Goal: Book appointment/travel/reservation

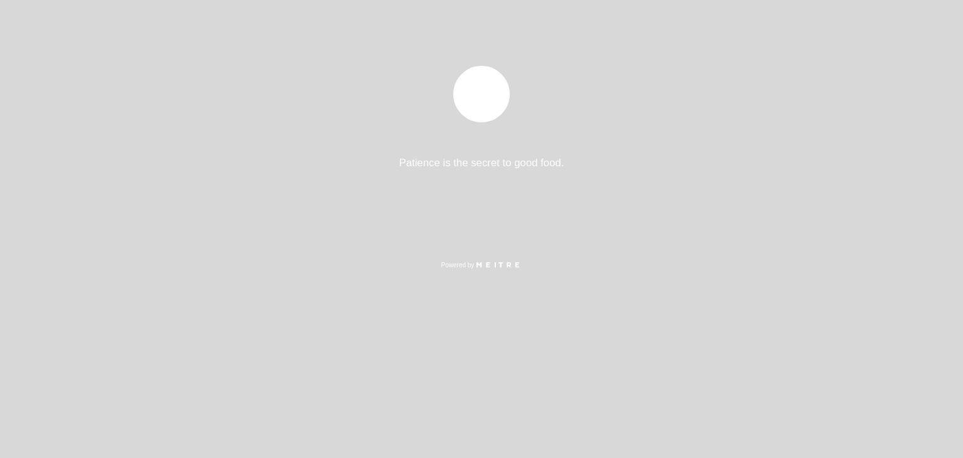
select select "es"
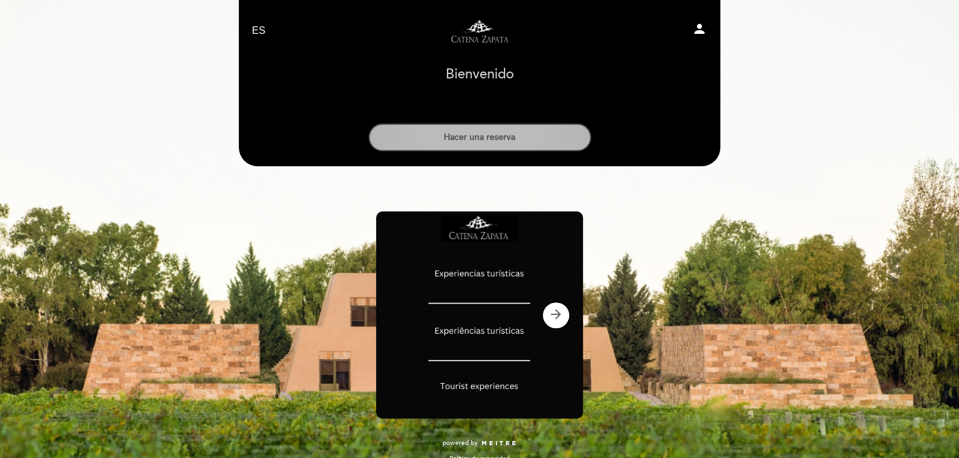
click at [486, 135] on button "Hacer una reserva" at bounding box center [480, 137] width 222 height 28
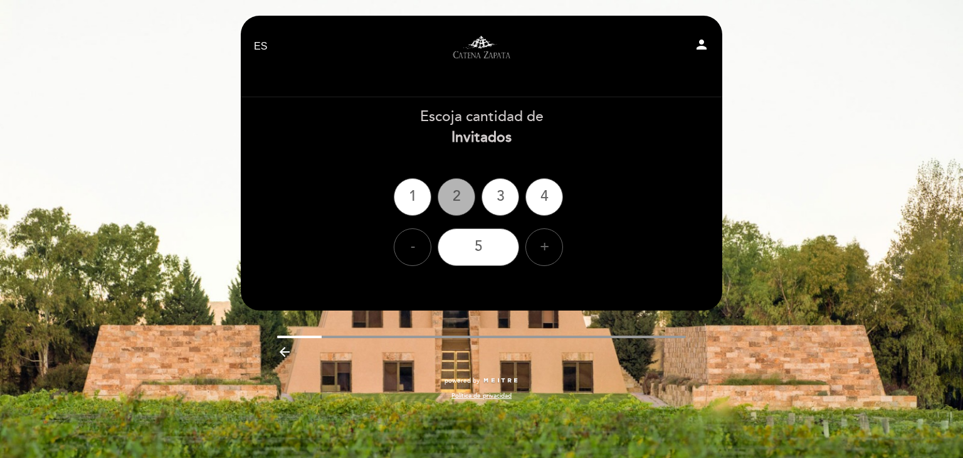
click at [459, 196] on div "2" at bounding box center [456, 197] width 38 height 38
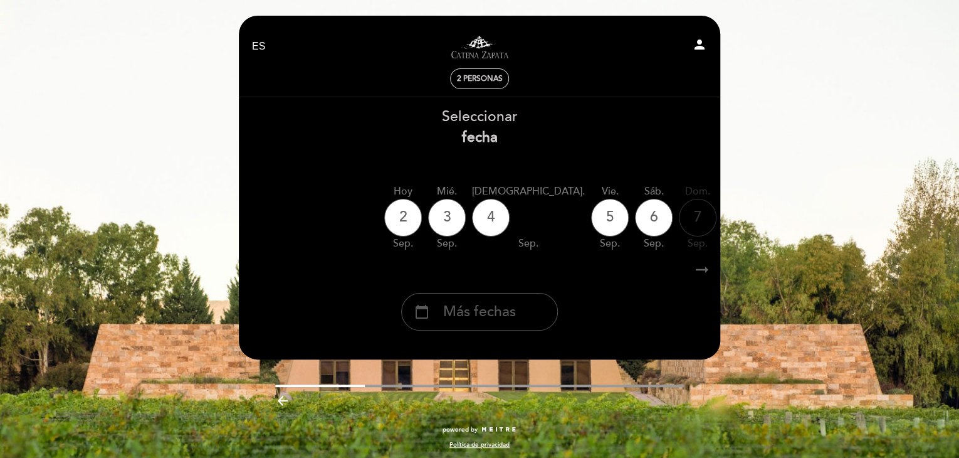
click at [531, 308] on div "calendar_today Más fechas" at bounding box center [479, 312] width 157 height 38
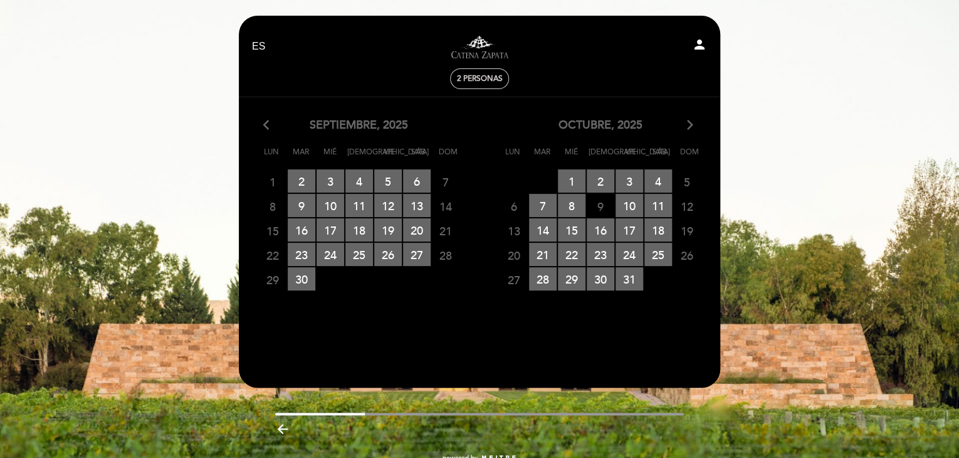
click at [694, 123] on icon "arrow_forward_ios" at bounding box center [689, 125] width 11 height 16
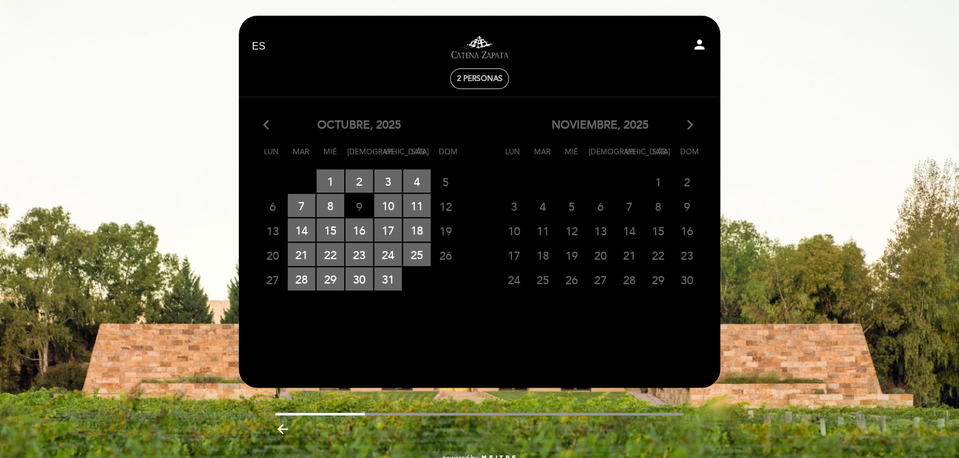
click at [263, 122] on icon "arrow_back_ios" at bounding box center [268, 125] width 11 height 16
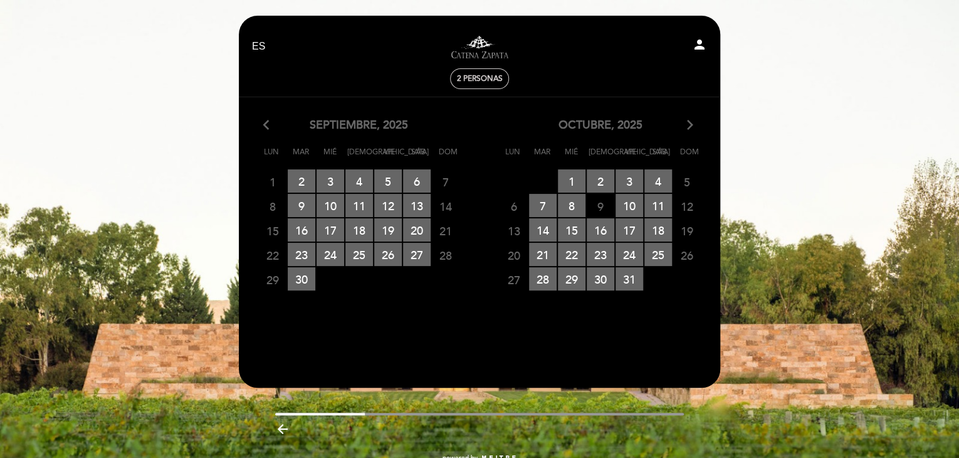
click at [689, 125] on icon "arrow_forward_ios" at bounding box center [689, 125] width 11 height 16
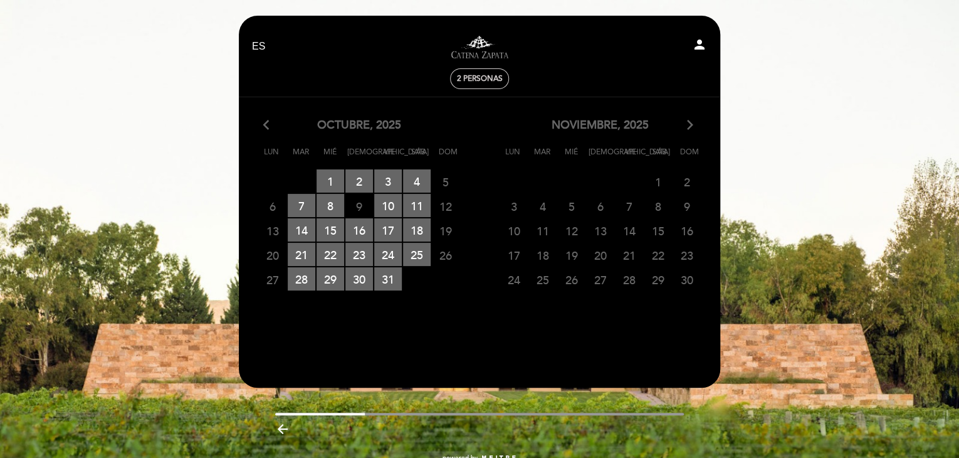
click at [558, 236] on span "12" at bounding box center [572, 230] width 28 height 23
drag, startPoint x: 565, startPoint y: 256, endPoint x: 567, endPoint y: 249, distance: 7.8
click at [566, 256] on span "19" at bounding box center [572, 254] width 28 height 23
click at [570, 222] on span "12" at bounding box center [572, 230] width 28 height 23
drag, startPoint x: 599, startPoint y: 260, endPoint x: 641, endPoint y: 261, distance: 41.4
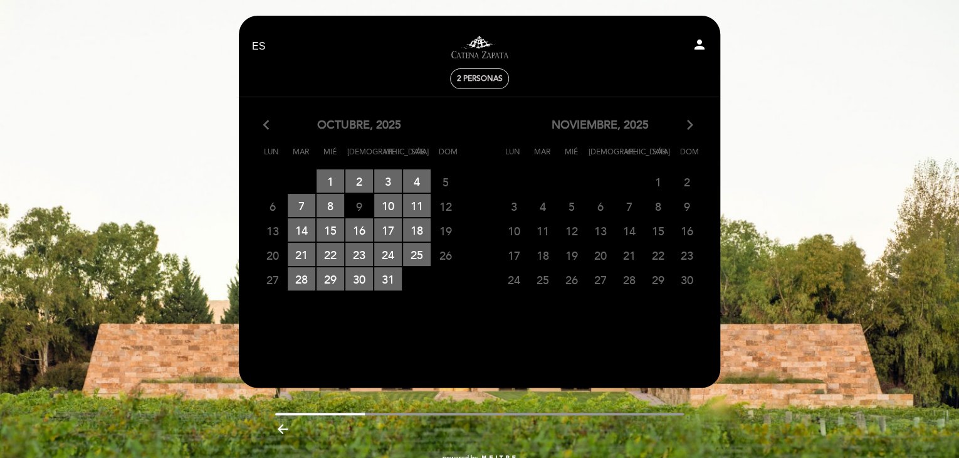
click at [602, 260] on span "20" at bounding box center [601, 254] width 28 height 23
click at [644, 254] on div "17 18 19 20 21 22 23" at bounding box center [599, 255] width 241 height 24
drag, startPoint x: 655, startPoint y: 279, endPoint x: 606, endPoint y: 281, distance: 49.0
click at [654, 279] on span "29" at bounding box center [658, 279] width 28 height 23
drag, startPoint x: 580, startPoint y: 281, endPoint x: 512, endPoint y: 271, distance: 69.0
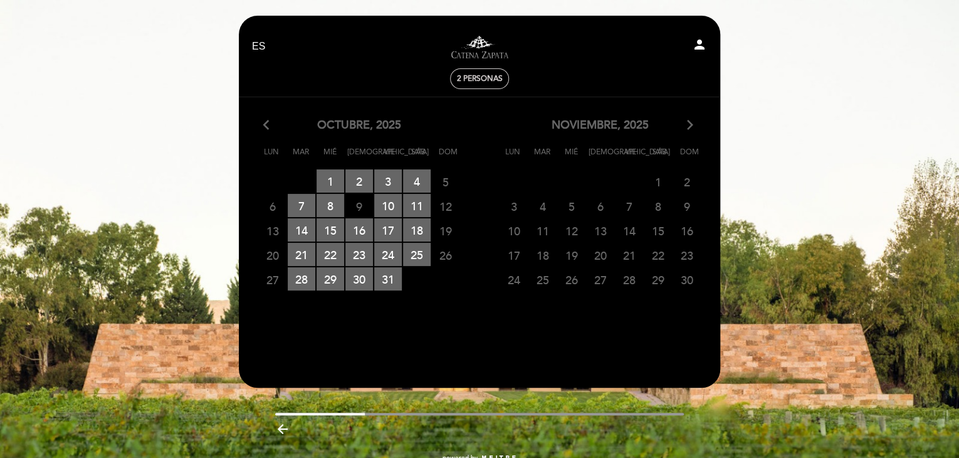
click at [580, 280] on span "26" at bounding box center [572, 279] width 28 height 23
drag, startPoint x: 512, startPoint y: 271, endPoint x: 512, endPoint y: 256, distance: 15.0
click at [512, 271] on span "24" at bounding box center [514, 279] width 28 height 23
click at [515, 231] on span "10" at bounding box center [514, 230] width 28 height 23
click at [579, 228] on span "12" at bounding box center [572, 230] width 28 height 23
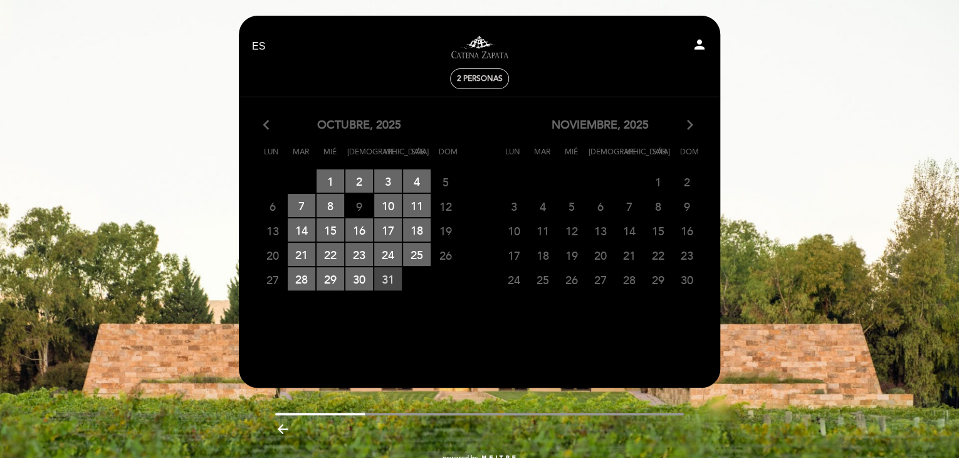
click at [381, 279] on span "31 RESERVAS DISPONIBLES" at bounding box center [388, 278] width 28 height 23
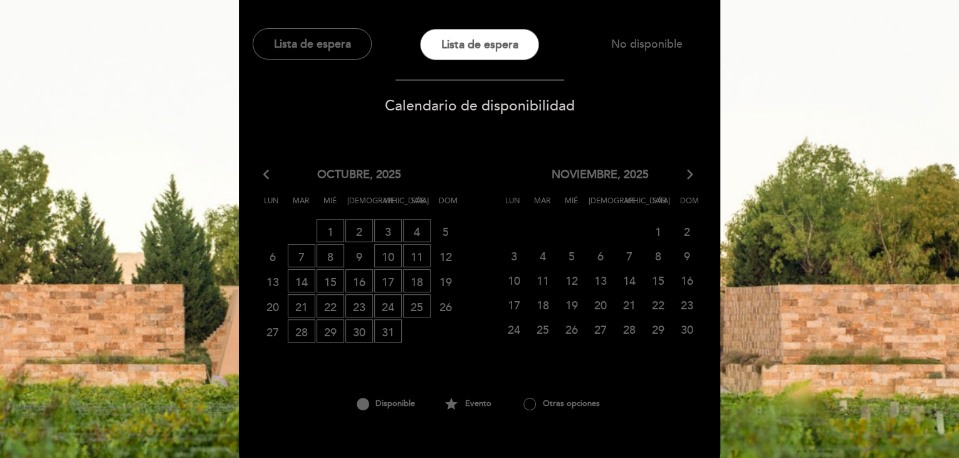
scroll to position [188, 0]
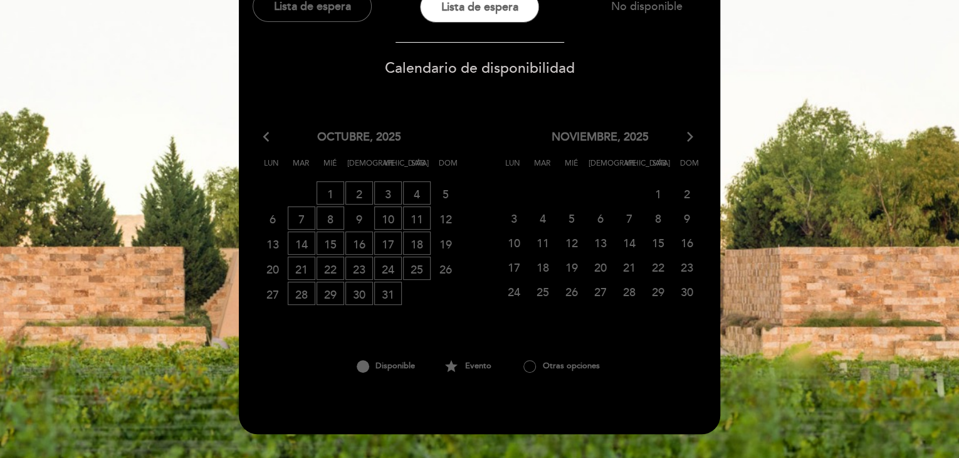
click at [629, 242] on span "14" at bounding box center [629, 242] width 28 height 23
click at [577, 239] on span "12" at bounding box center [572, 242] width 28 height 23
click at [602, 266] on span "20" at bounding box center [601, 266] width 28 height 23
click at [626, 266] on span "21" at bounding box center [629, 266] width 28 height 23
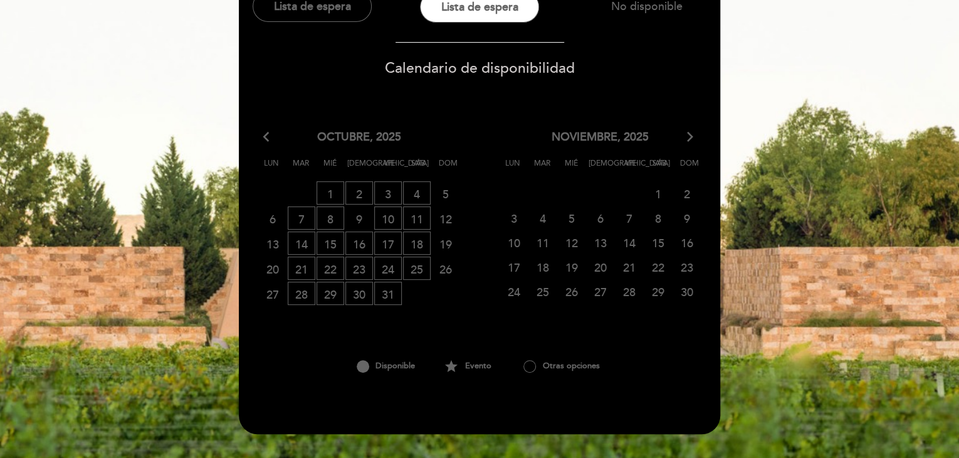
click at [690, 137] on icon "arrow_forward_ios" at bounding box center [689, 137] width 11 height 16
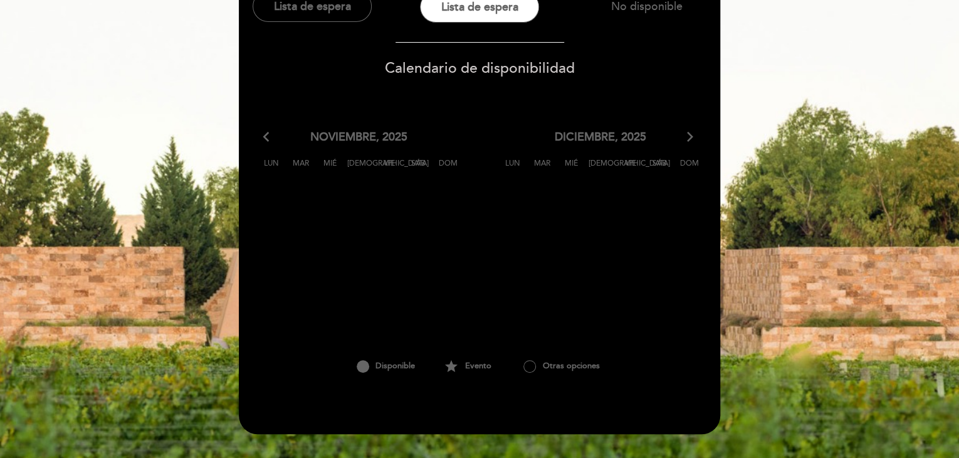
click at [690, 137] on icon "arrow_forward_ios" at bounding box center [689, 137] width 11 height 16
click at [270, 137] on icon "arrow_back_ios" at bounding box center [268, 137] width 11 height 16
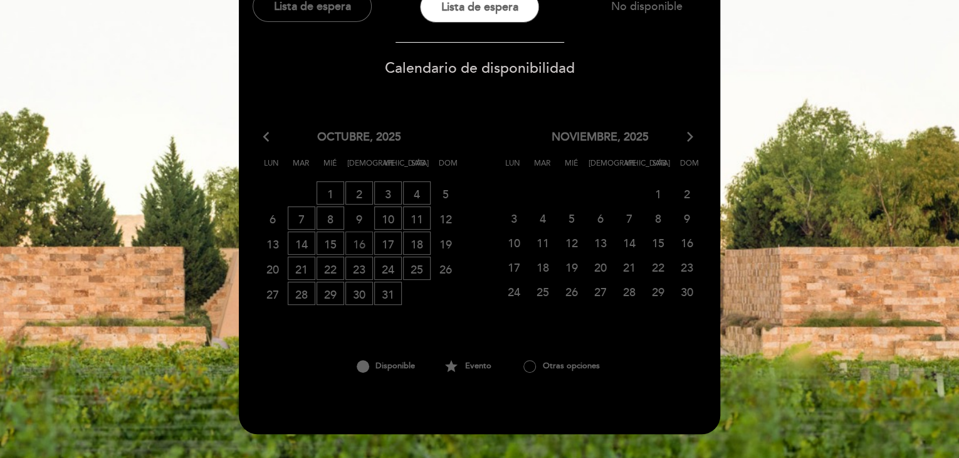
click at [364, 243] on span "16 LISTA DE ESPERA" at bounding box center [359, 242] width 28 height 23
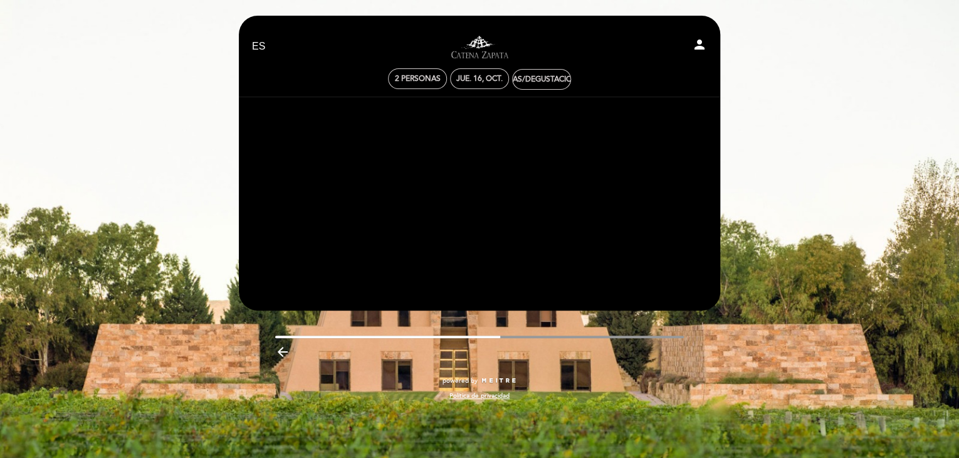
scroll to position [0, 0]
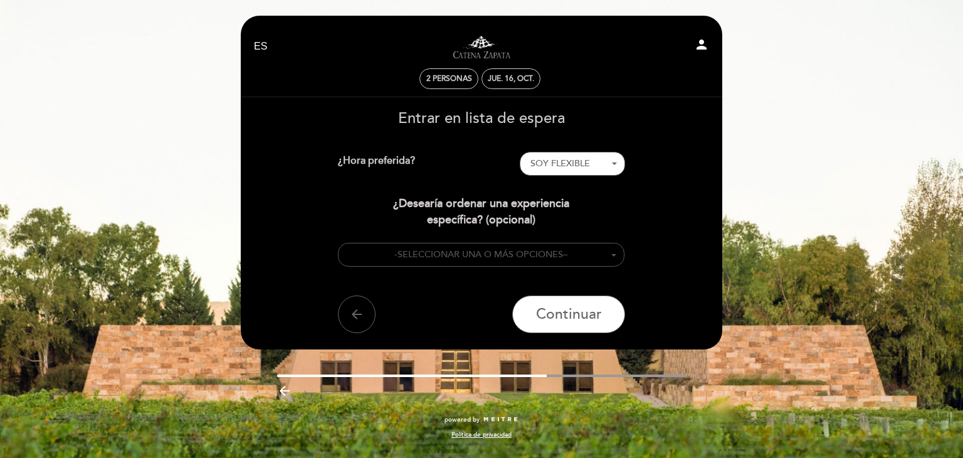
click at [614, 254] on span at bounding box center [613, 255] width 5 height 3
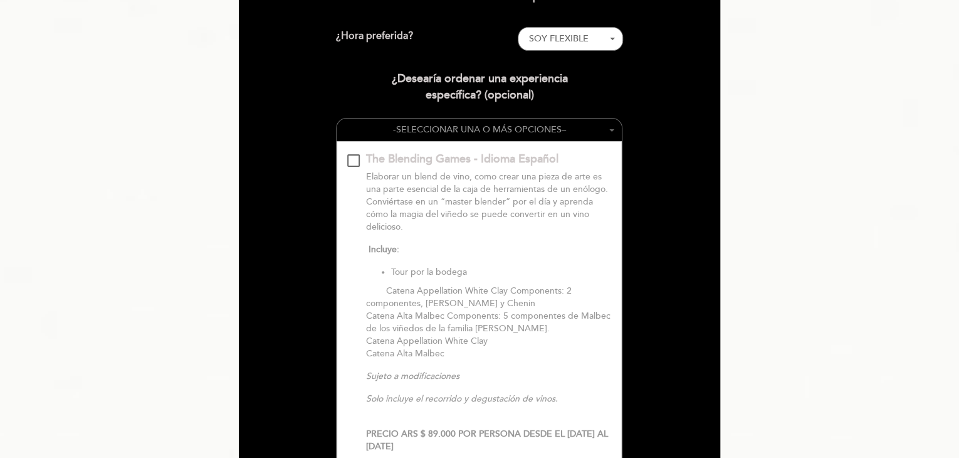
scroll to position [5, 0]
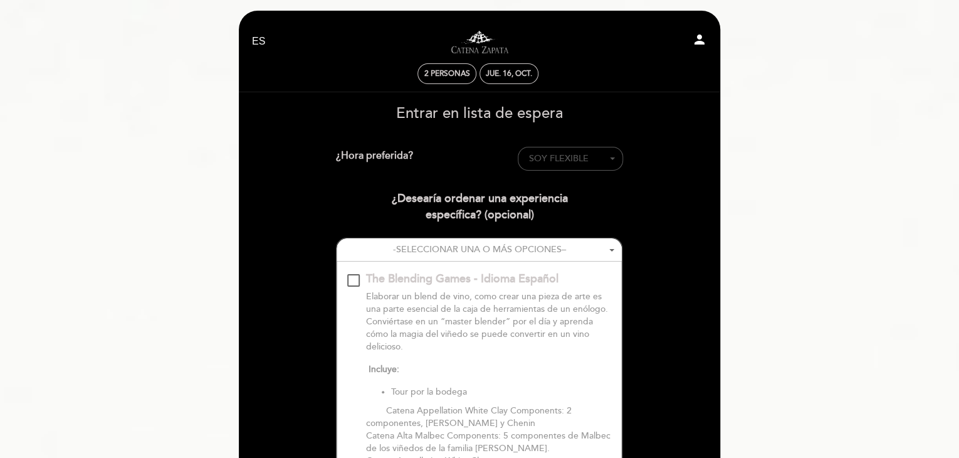
click at [620, 159] on button "SOY FLEXIBLE - Seleccionar -" at bounding box center [570, 159] width 105 height 24
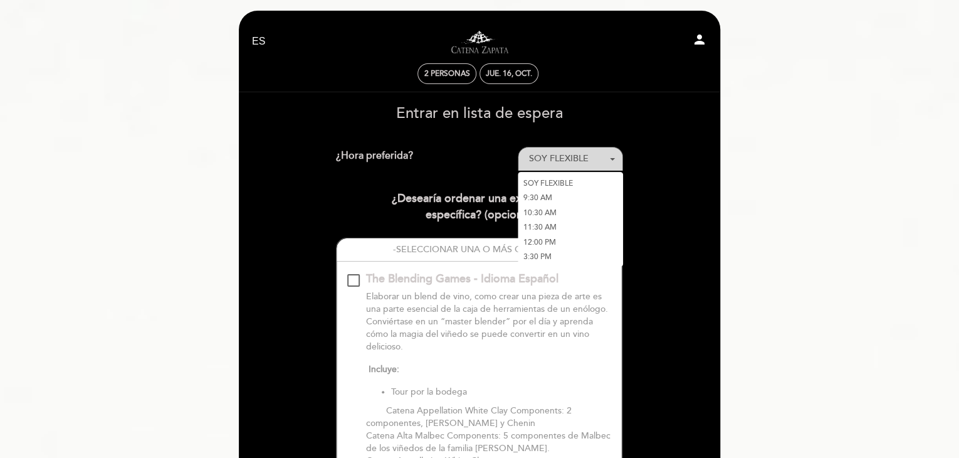
click at [620, 159] on button "SOY FLEXIBLE - Seleccionar -" at bounding box center [570, 159] width 105 height 24
